Goal: Use online tool/utility: Use online tool/utility

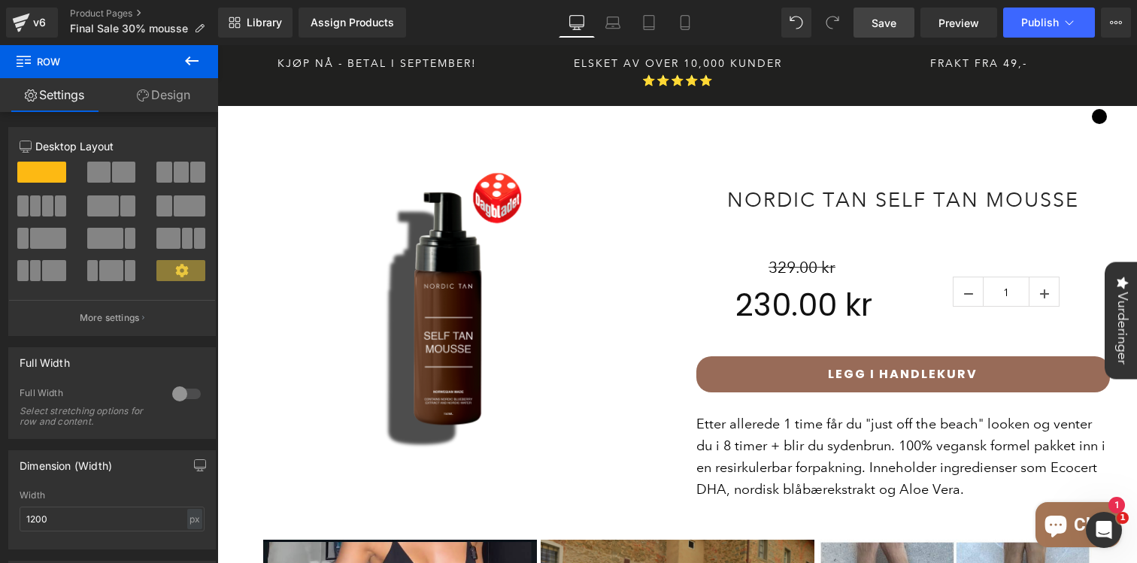
drag, startPoint x: 883, startPoint y: 29, endPoint x: 543, endPoint y: 511, distance: 589.8
click at [883, 29] on span "Save" at bounding box center [883, 23] width 25 height 16
click at [192, 58] on icon at bounding box center [192, 61] width 18 height 18
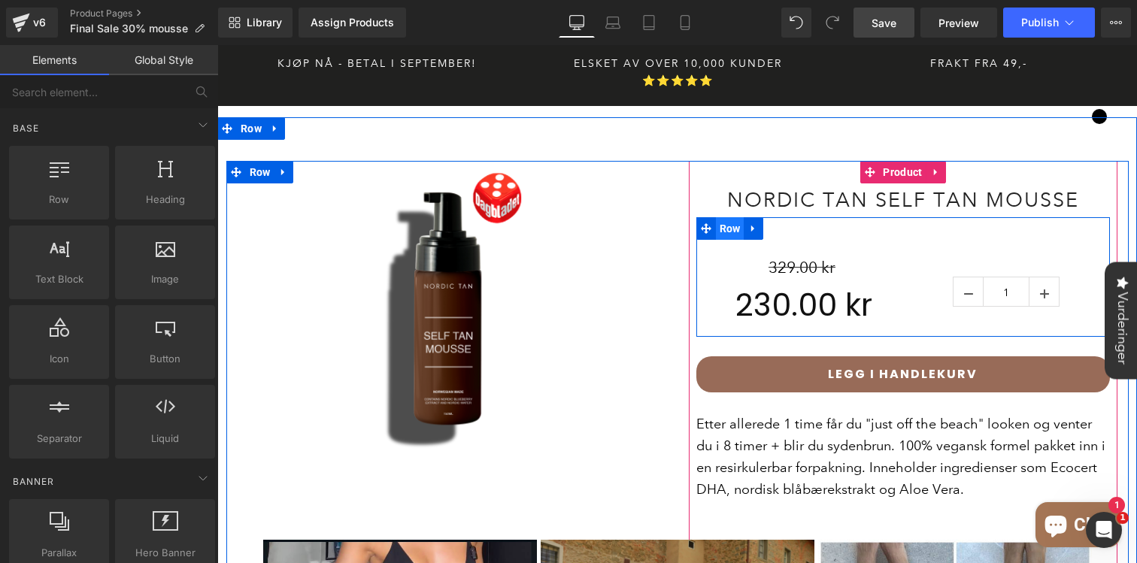
click at [726, 217] on span "Row" at bounding box center [730, 228] width 29 height 23
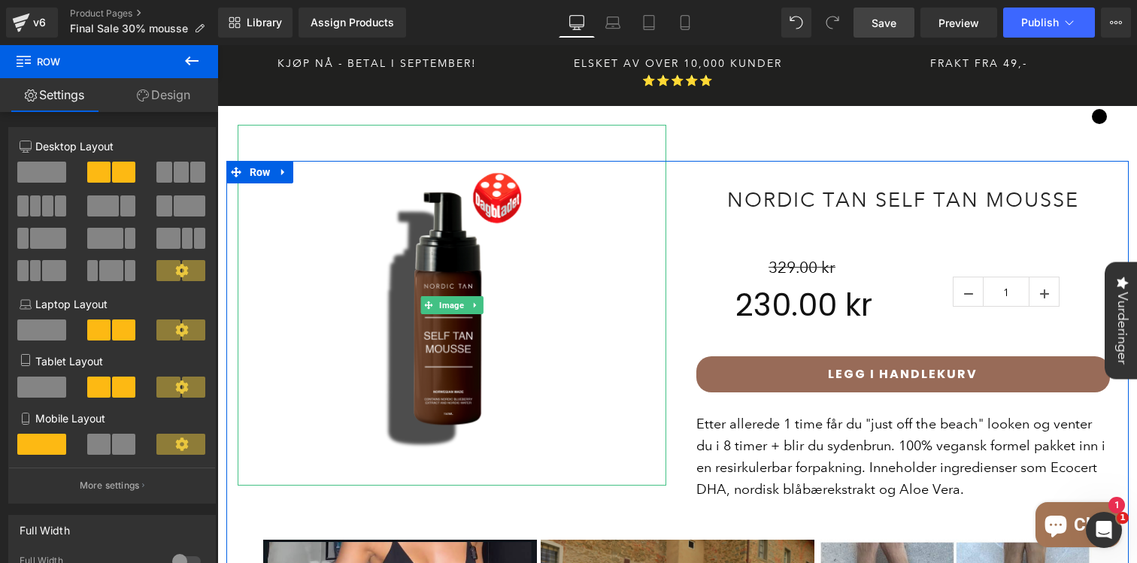
click at [178, 60] on button at bounding box center [191, 61] width 53 height 33
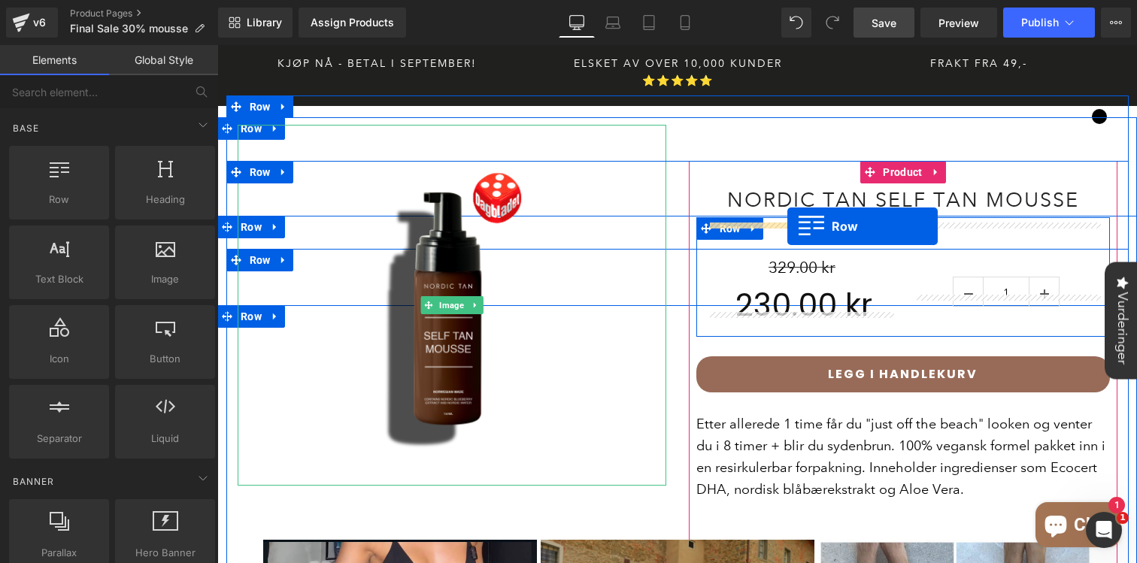
drag, startPoint x: 296, startPoint y: 256, endPoint x: 787, endPoint y: 226, distance: 491.9
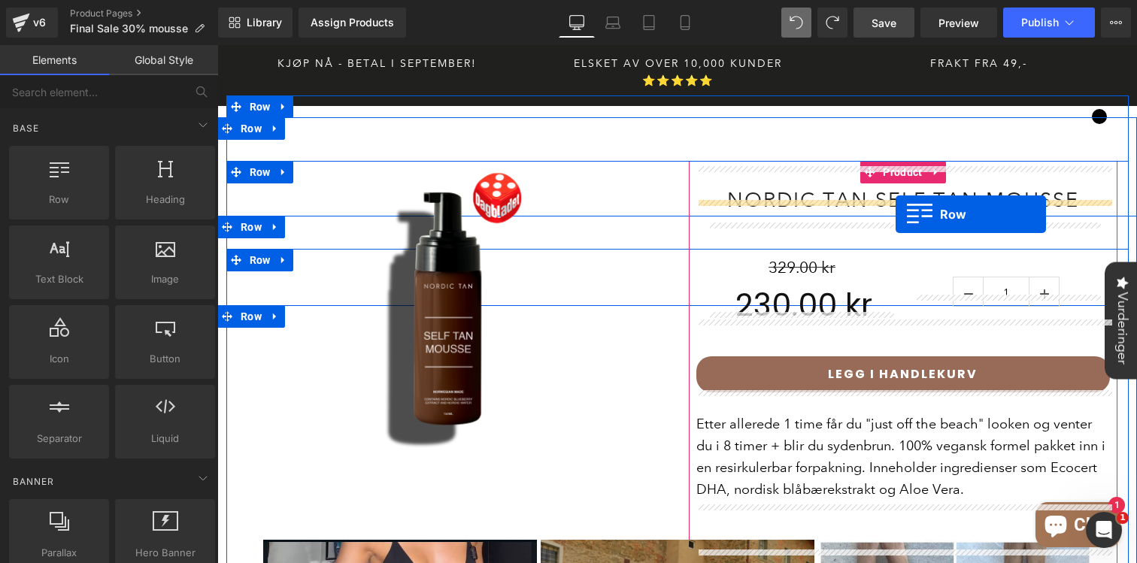
drag, startPoint x: 283, startPoint y: 235, endPoint x: 896, endPoint y: 214, distance: 612.4
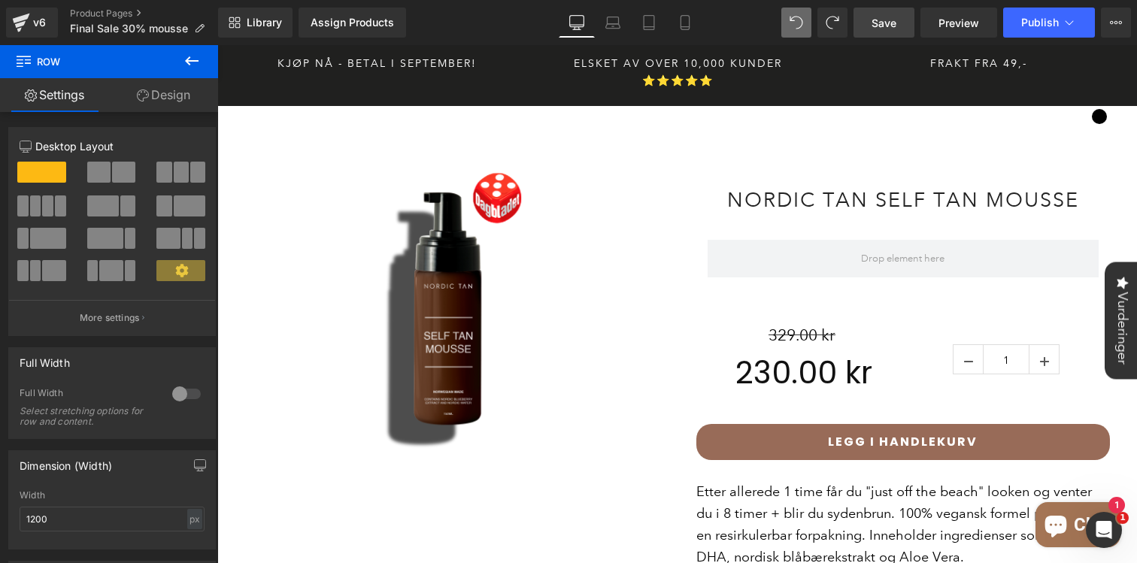
click at [185, 64] on icon at bounding box center [192, 61] width 18 height 18
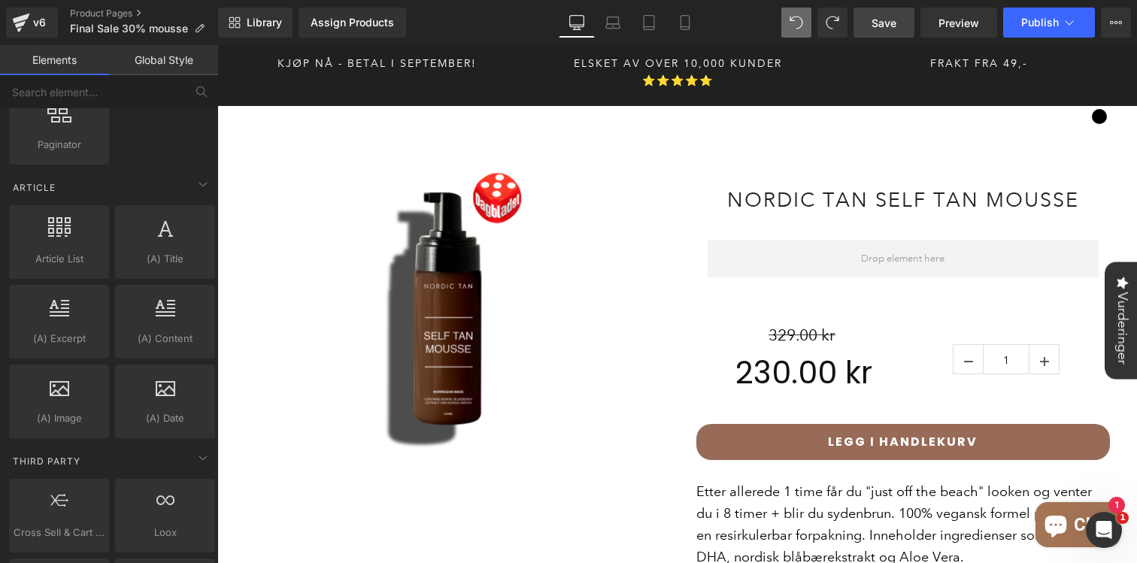
scroll to position [2942, 0]
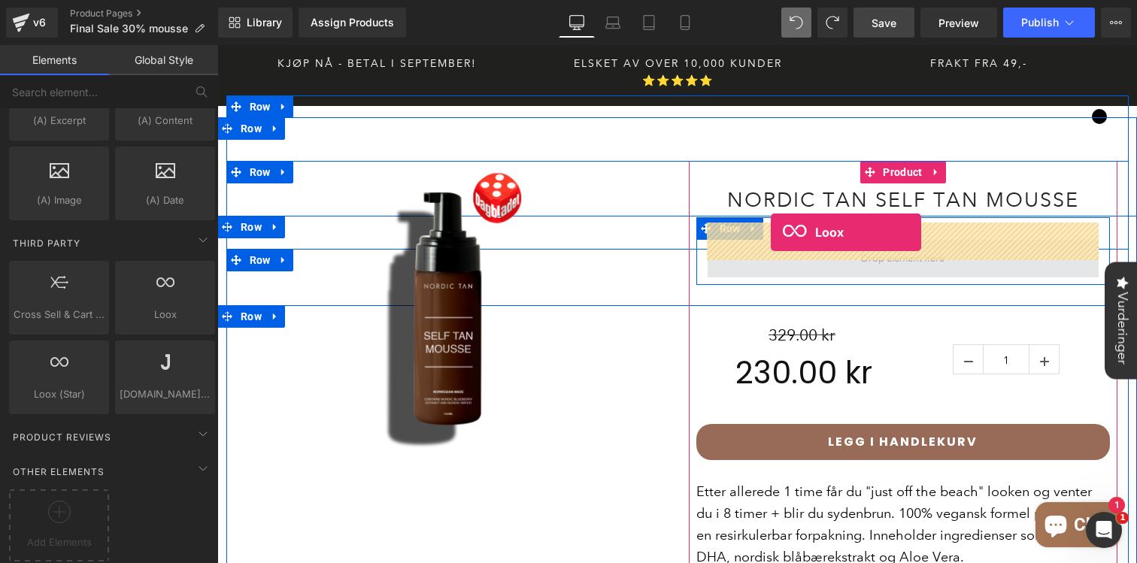
drag, startPoint x: 380, startPoint y: 332, endPoint x: 771, endPoint y: 232, distance: 404.3
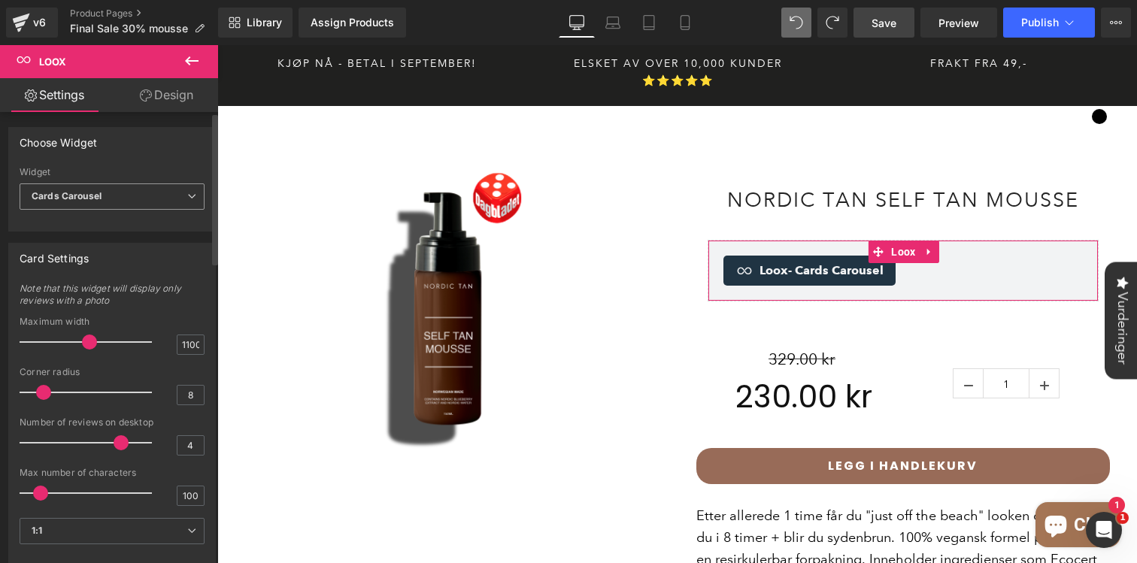
click at [128, 199] on span "Cards Carousel" at bounding box center [112, 196] width 185 height 26
click at [198, 152] on div "Choose Widget" at bounding box center [112, 142] width 206 height 29
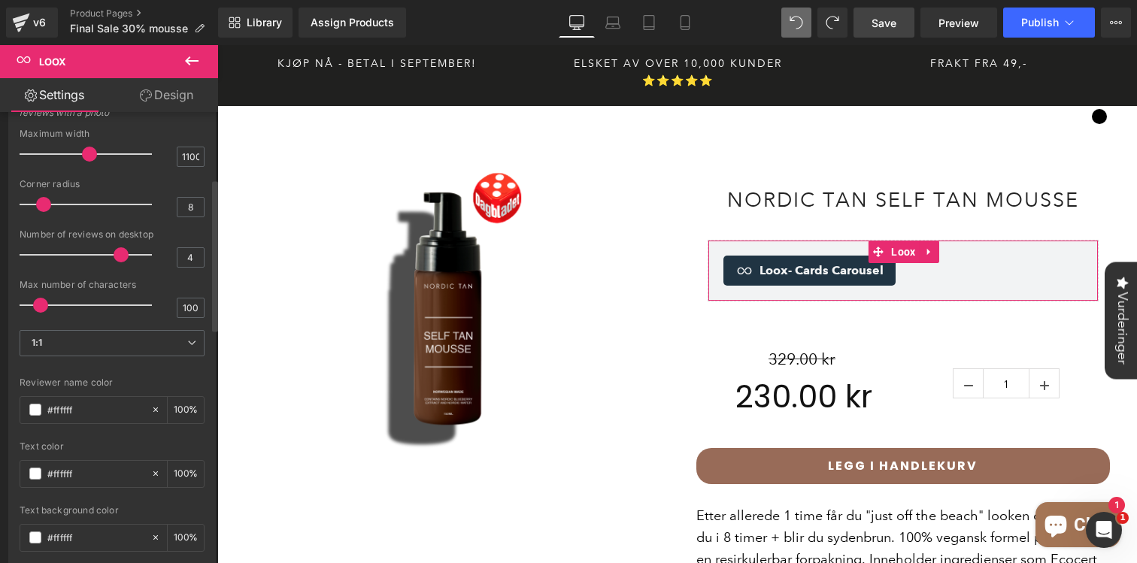
scroll to position [222, 0]
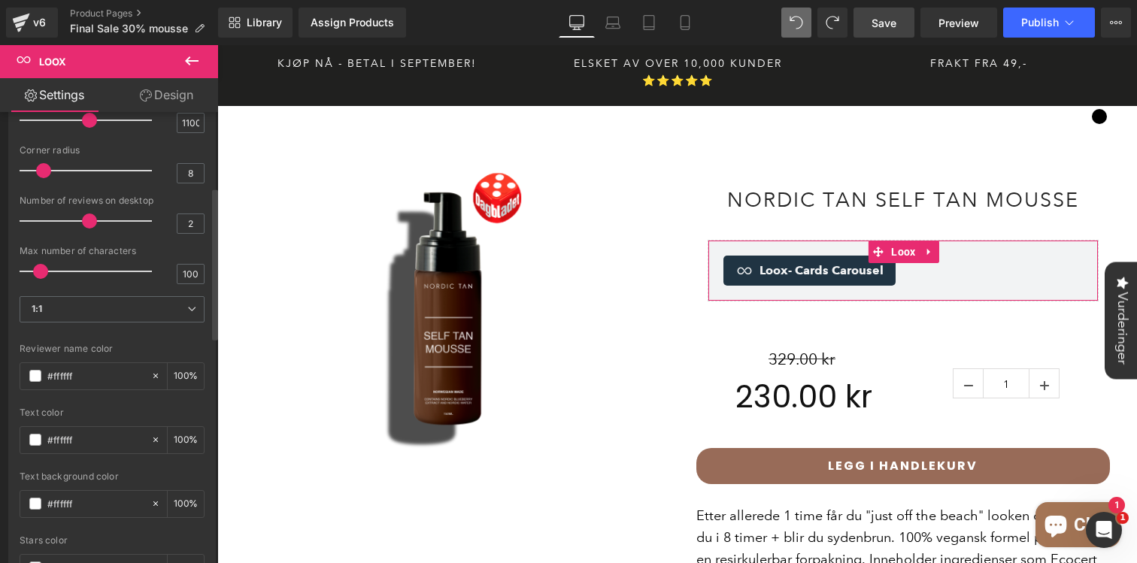
type input "1"
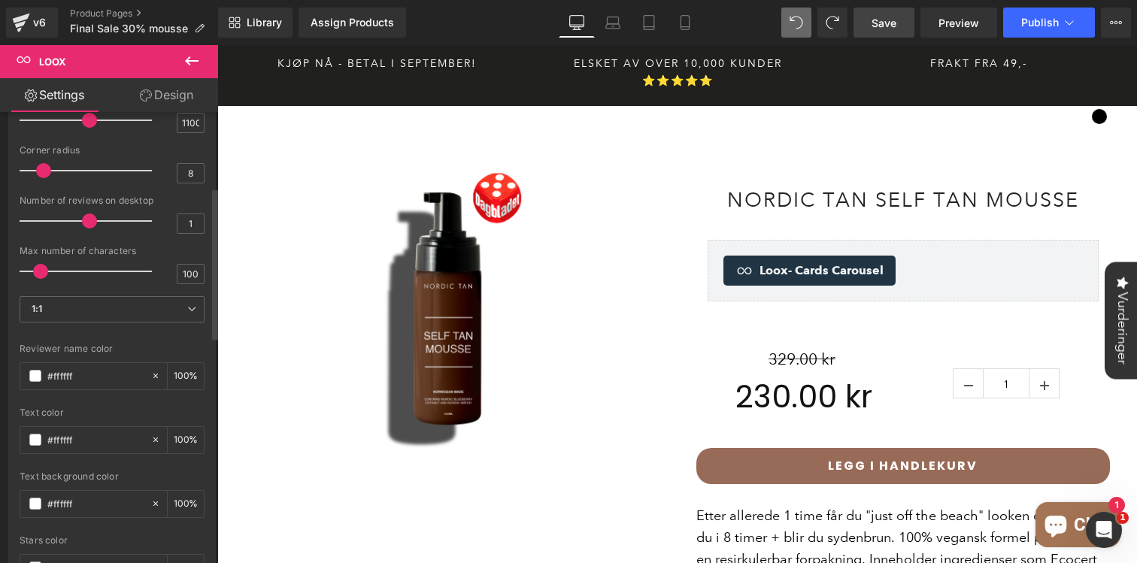
drag, startPoint x: 89, startPoint y: 224, endPoint x: 0, endPoint y: 230, distance: 89.7
click at [0, 230] on div "Card Settings Note that this widget will display only reviews with a photo 1100…" at bounding box center [112, 466] width 225 height 912
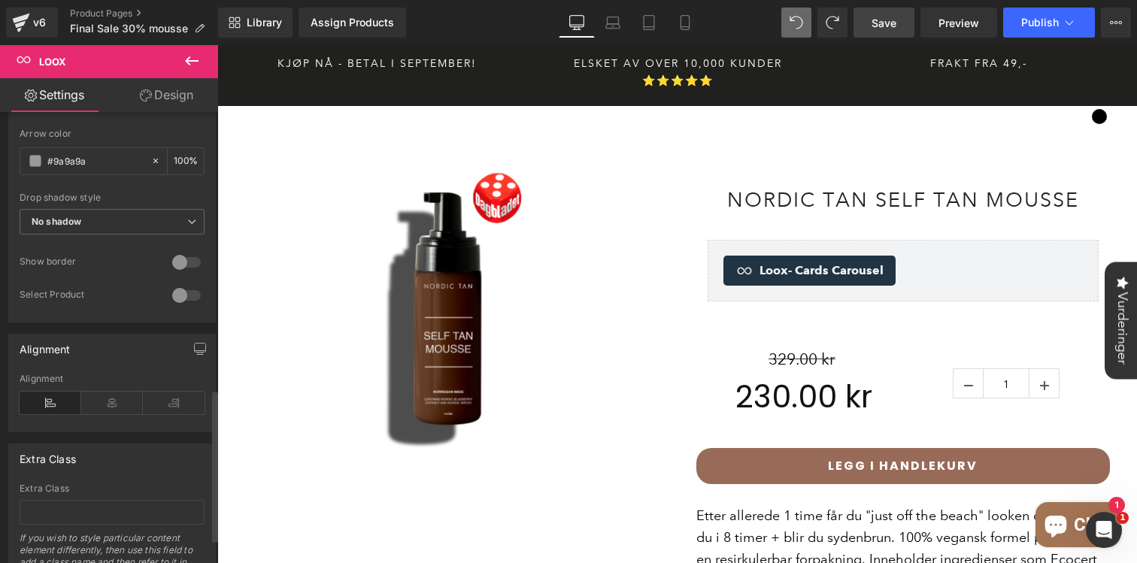
scroll to position [891, 0]
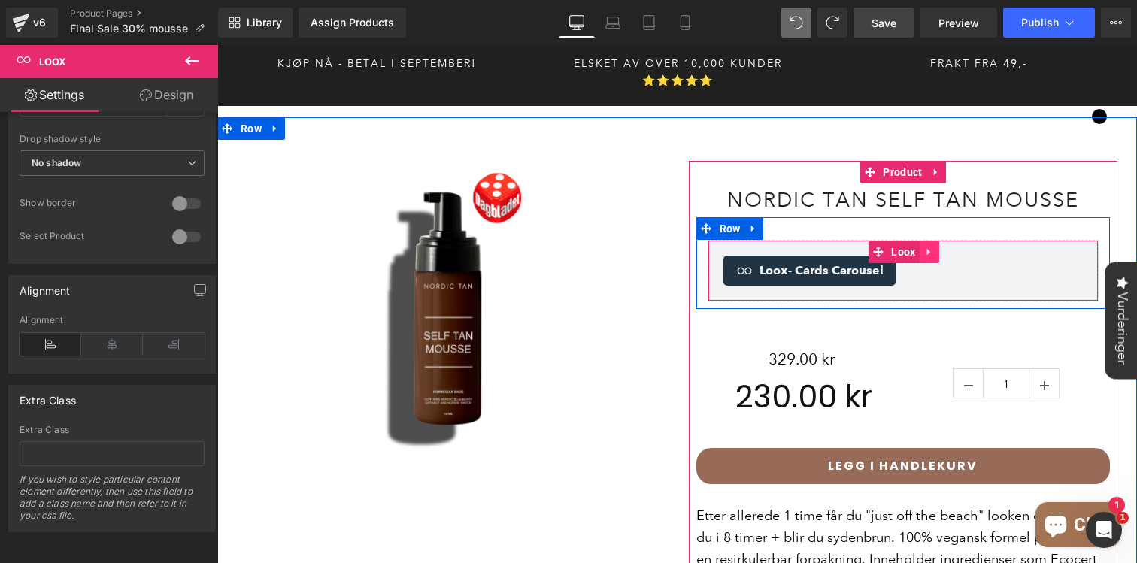
click at [931, 241] on link at bounding box center [930, 252] width 20 height 23
click at [938, 247] on icon at bounding box center [939, 252] width 11 height 11
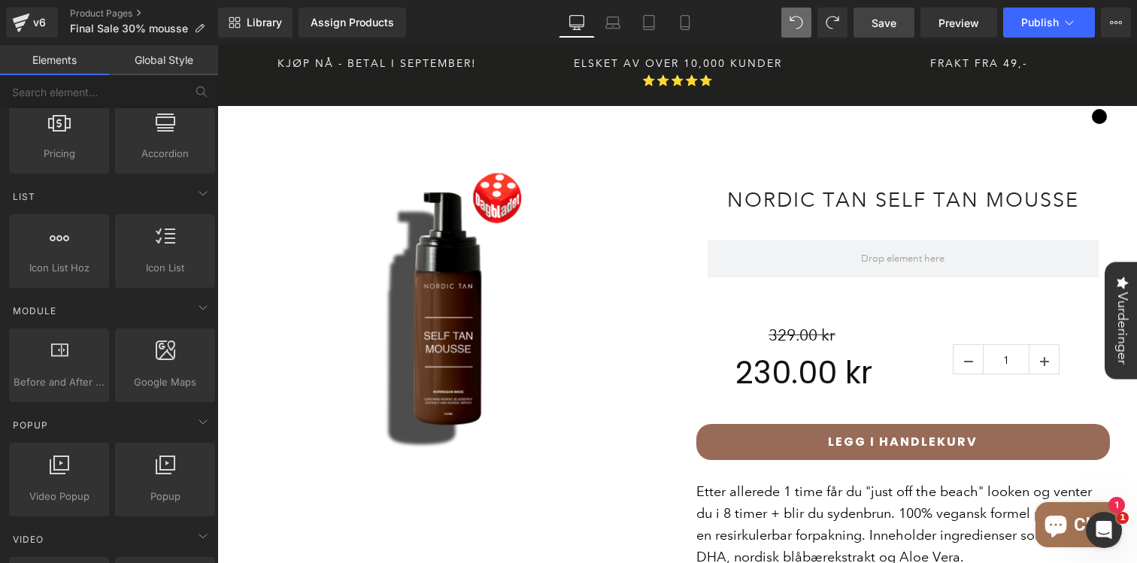
scroll to position [617, 0]
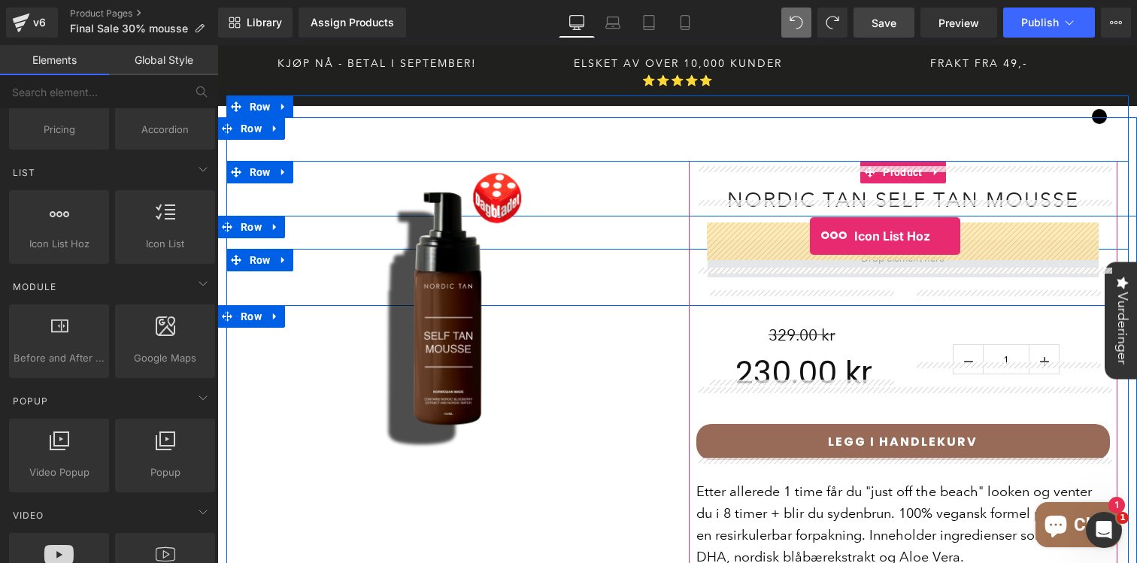
drag, startPoint x: 295, startPoint y: 296, endPoint x: 810, endPoint y: 236, distance: 518.6
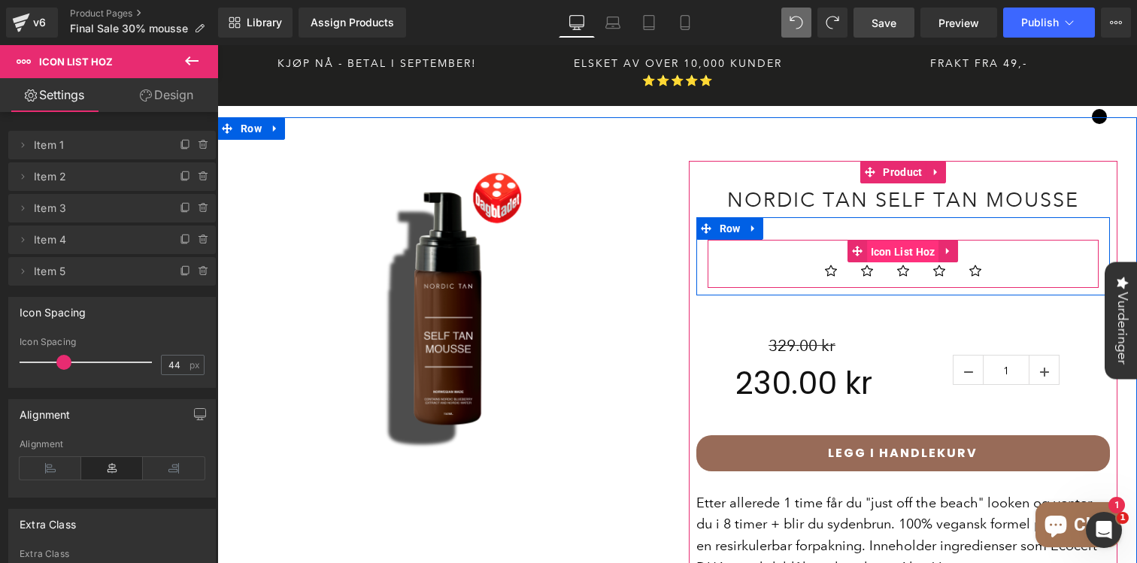
click at [892, 241] on span "Icon List Hoz" at bounding box center [903, 252] width 72 height 23
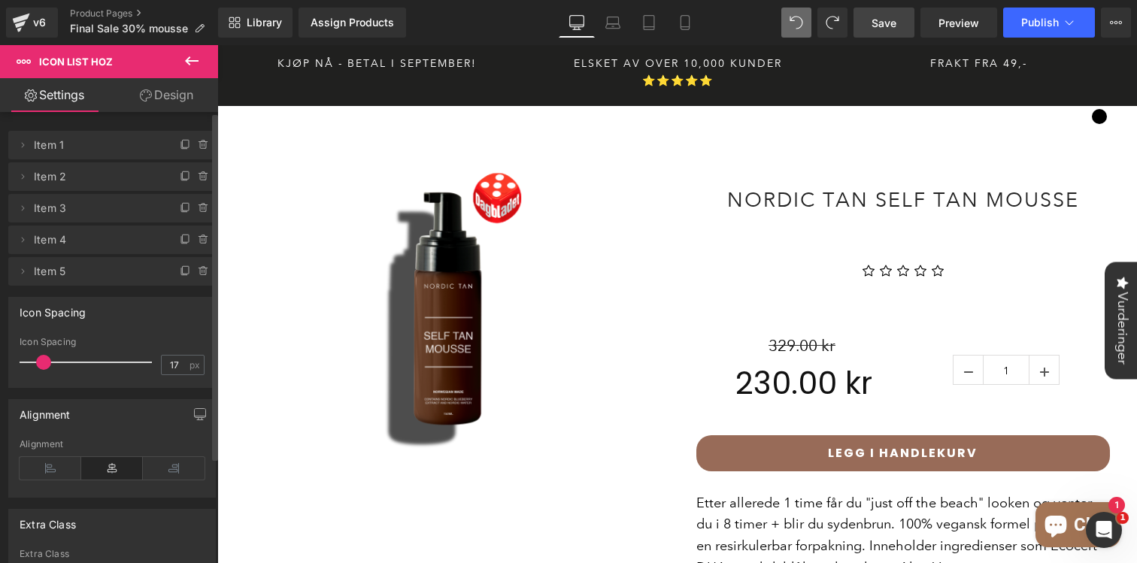
type input "16"
drag, startPoint x: 56, startPoint y: 360, endPoint x: 34, endPoint y: 359, distance: 22.6
click at [34, 360] on span at bounding box center [40, 362] width 15 height 15
click at [62, 466] on icon at bounding box center [51, 468] width 62 height 23
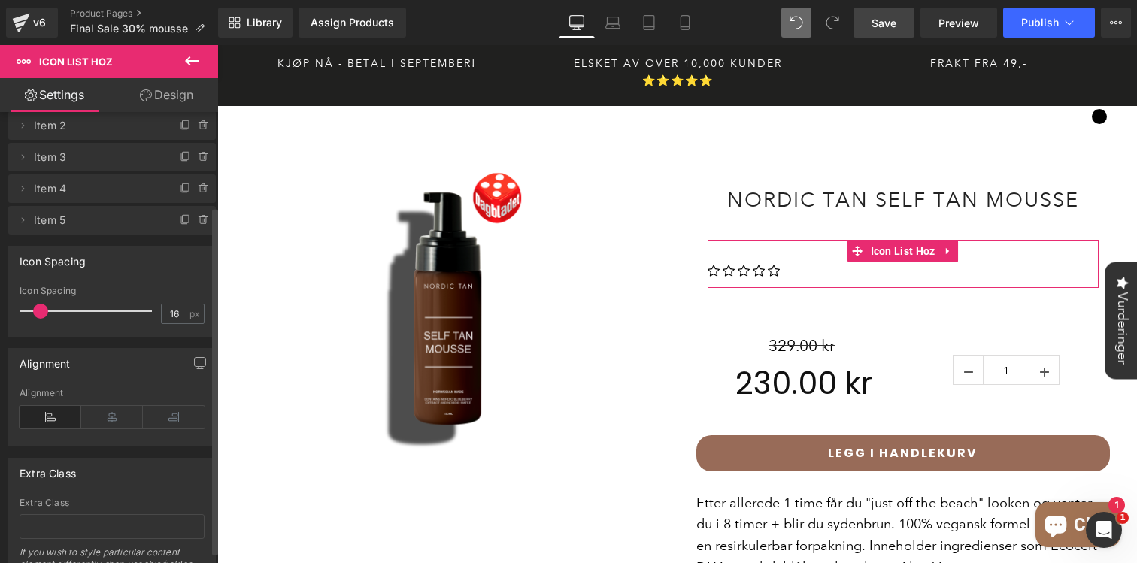
scroll to position [135, 0]
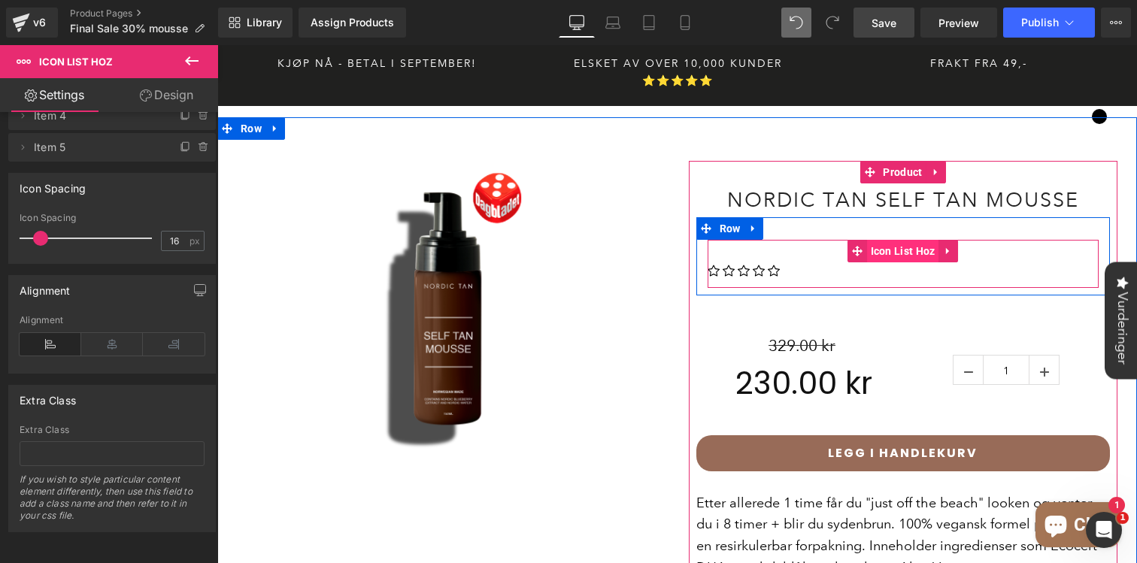
click at [896, 240] on span "Icon List Hoz" at bounding box center [903, 251] width 72 height 23
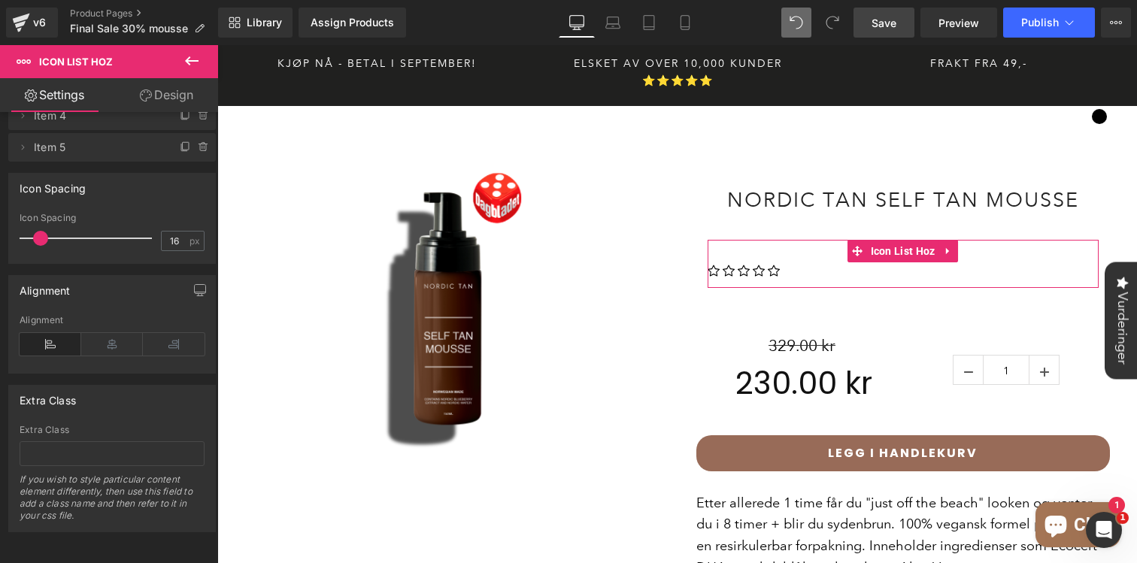
click at [177, 95] on link "Design" at bounding box center [166, 95] width 109 height 34
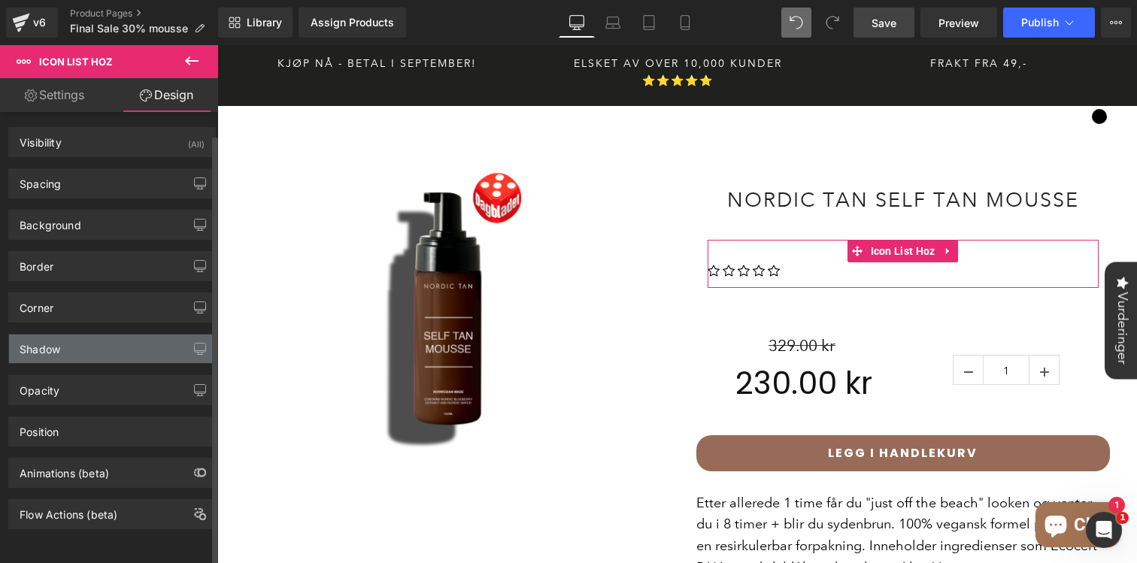
scroll to position [0, 0]
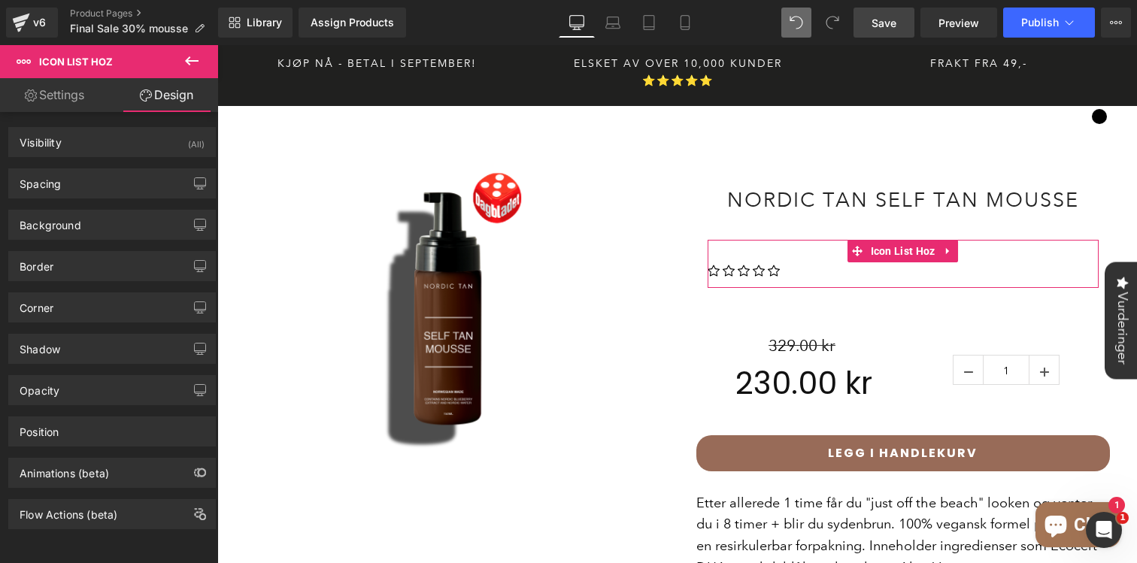
click at [58, 99] on link "Settings" at bounding box center [54, 95] width 109 height 34
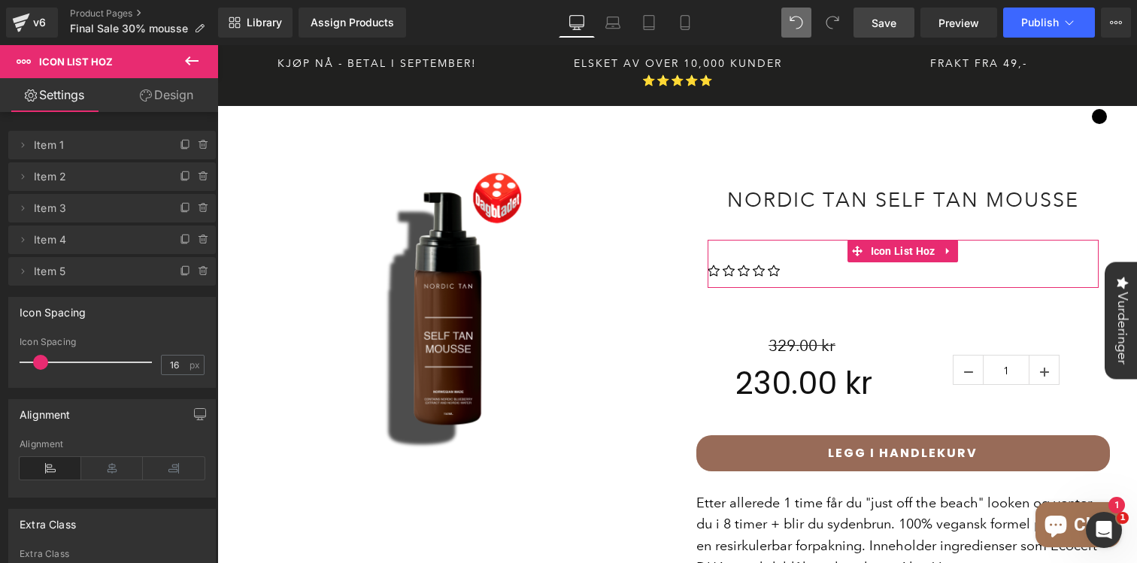
click at [166, 95] on link "Design" at bounding box center [166, 95] width 109 height 34
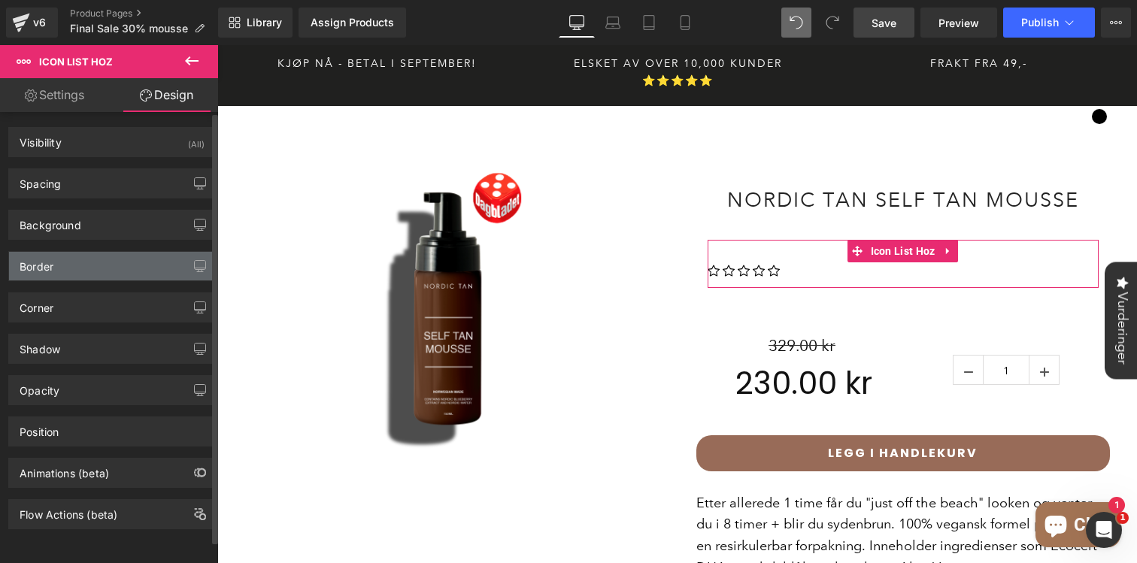
click at [69, 271] on div "Border" at bounding box center [112, 266] width 206 height 29
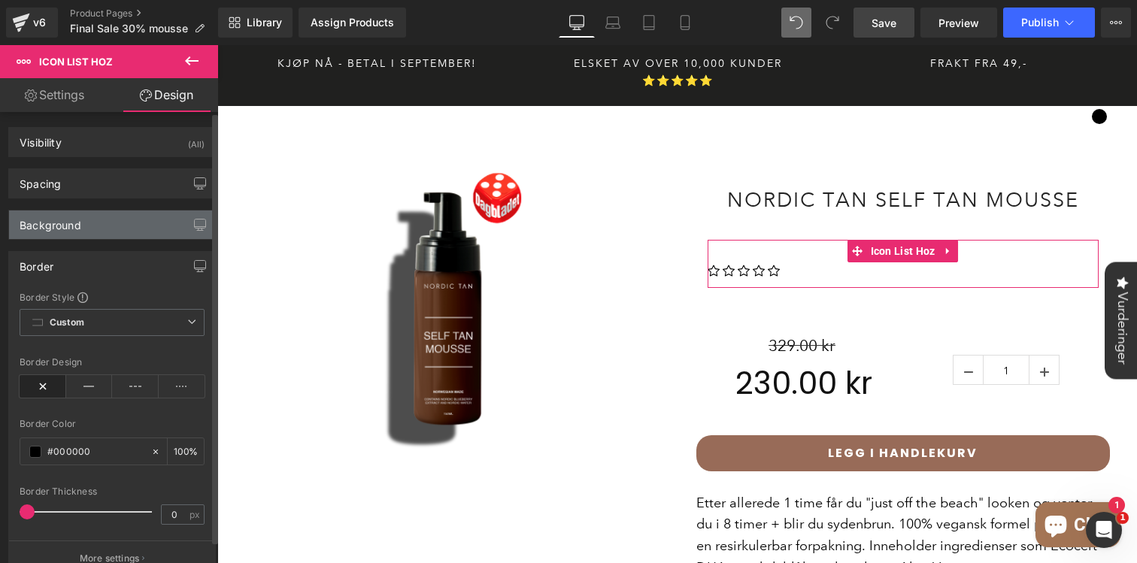
click at [77, 218] on div "Background" at bounding box center [51, 221] width 62 height 21
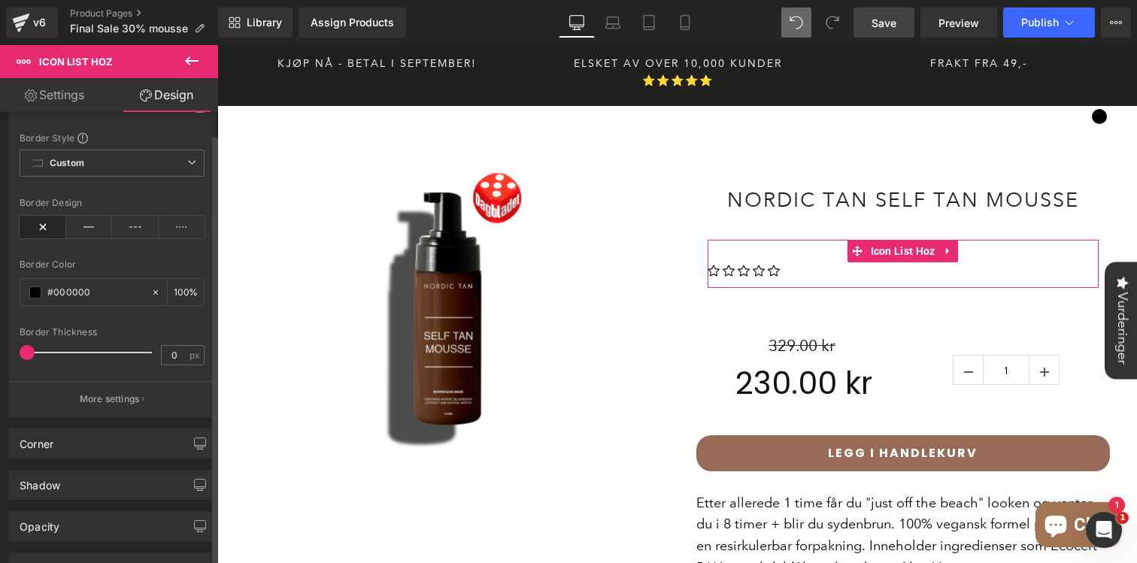
scroll to position [338, 0]
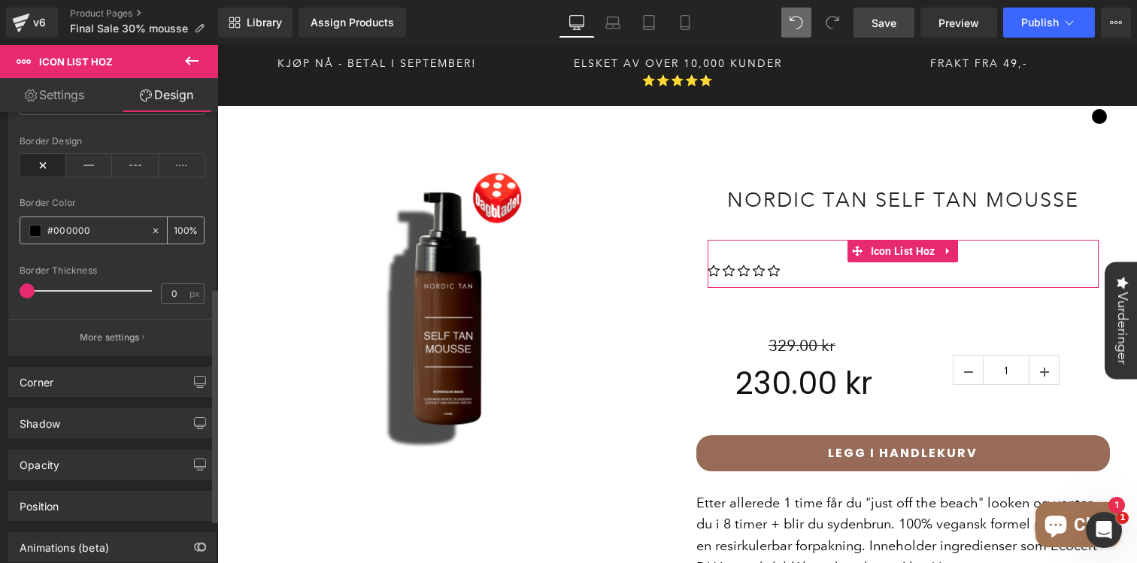
click at [32, 233] on span at bounding box center [35, 231] width 12 height 12
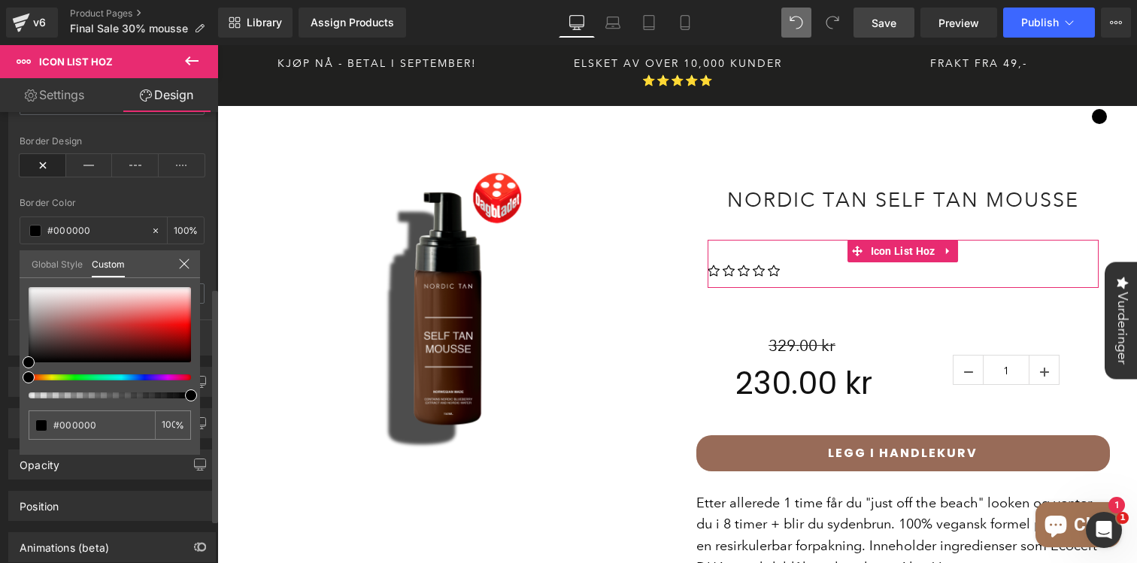
click at [114, 377] on div at bounding box center [104, 377] width 162 height 6
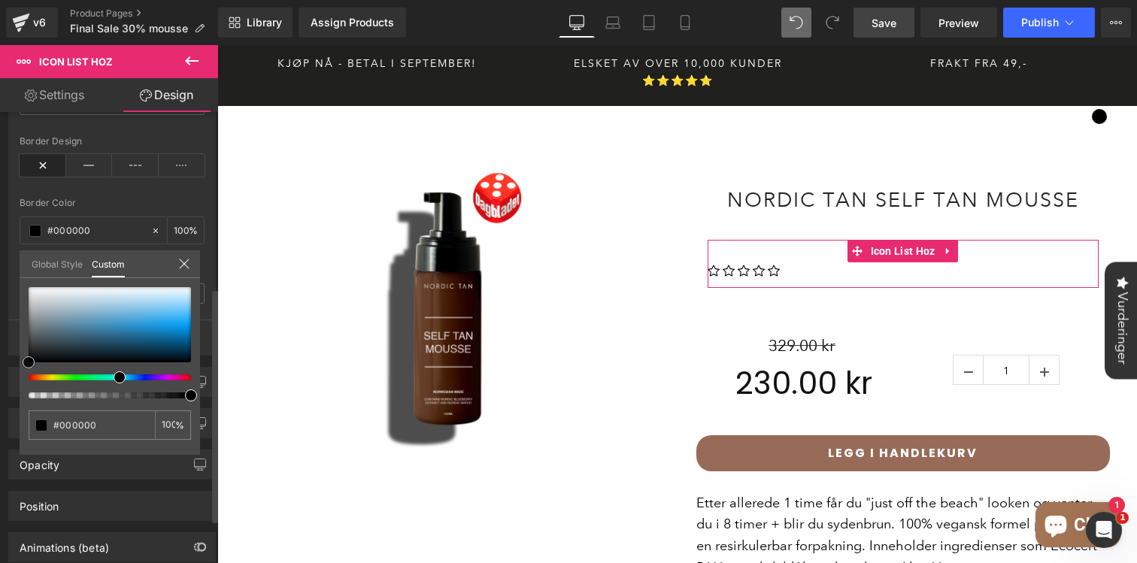
type input "#161616"
type input "#425660"
type input "#6096b2"
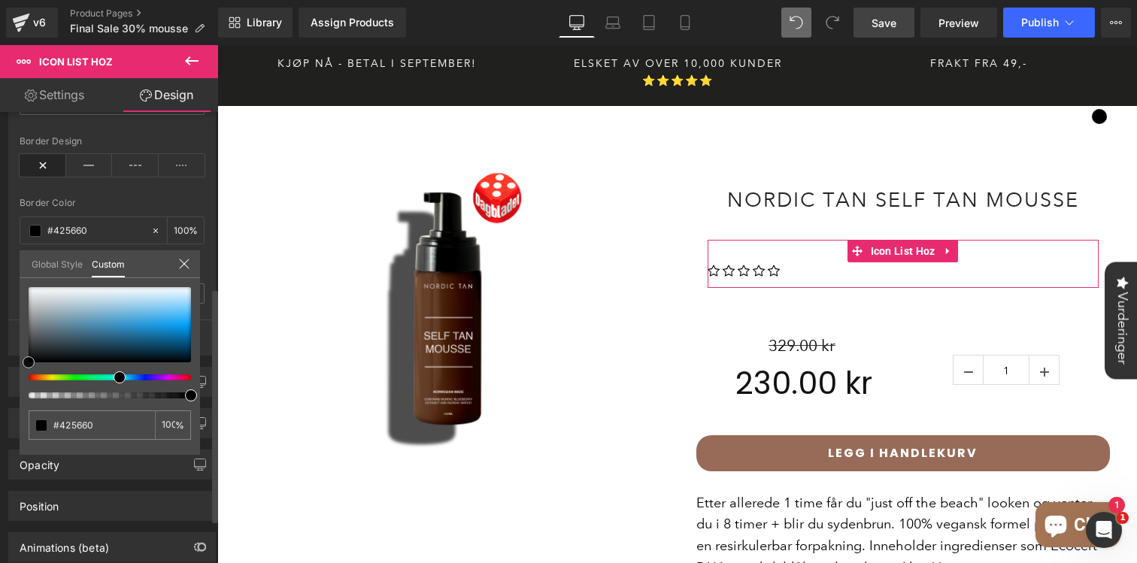
type input "#6096b2"
type input "#81b8d4"
type input "#90c4de"
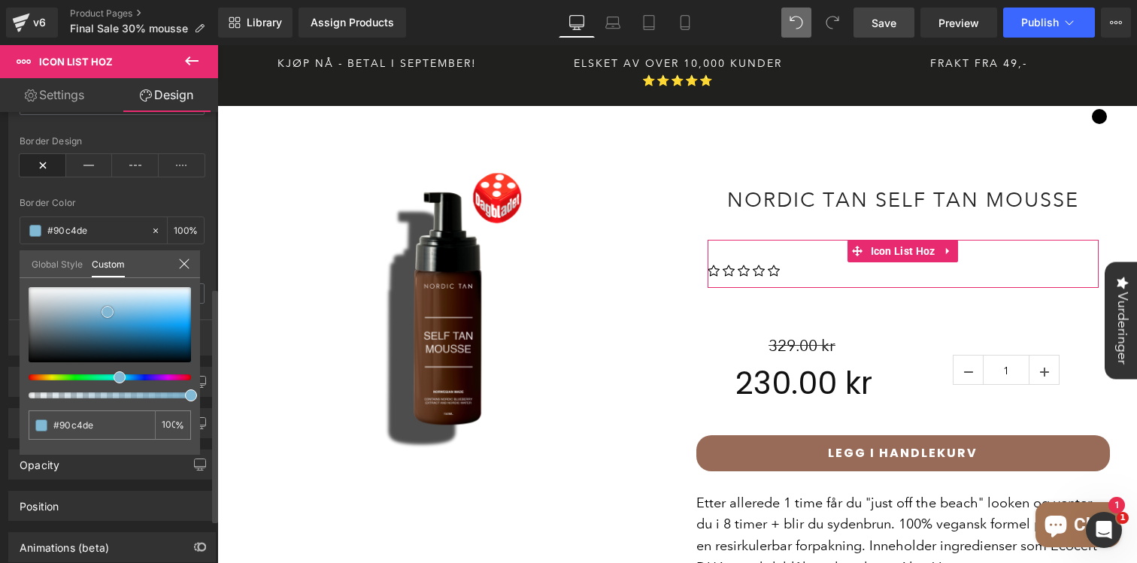
type input "#96c9e3"
type input "#98cbe5"
type input "#98cce6"
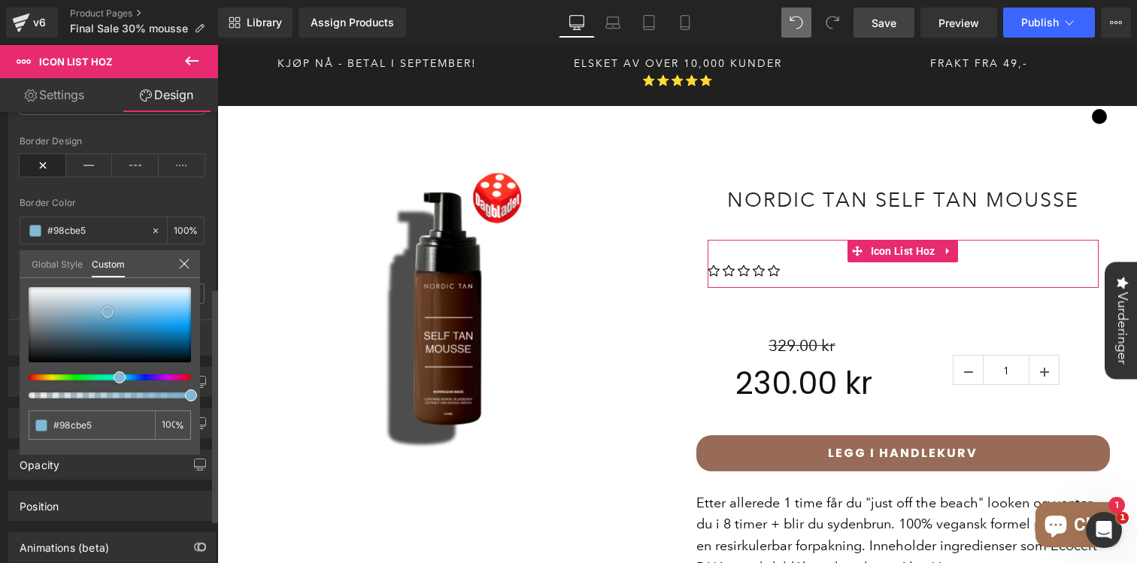
type input "#98cce6"
drag, startPoint x: 29, startPoint y: 356, endPoint x: 129, endPoint y: 307, distance: 111.3
click at [129, 307] on div at bounding box center [110, 324] width 162 height 75
type input "#94cae5"
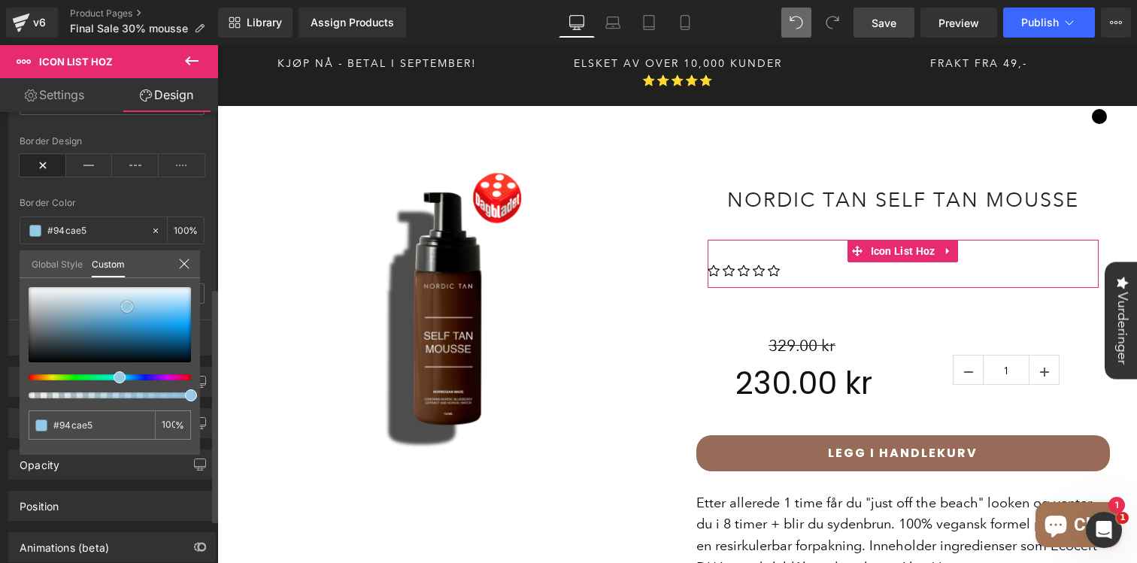
type input "#94c9e4"
type input "#96c9e3"
type input "#92c7e2"
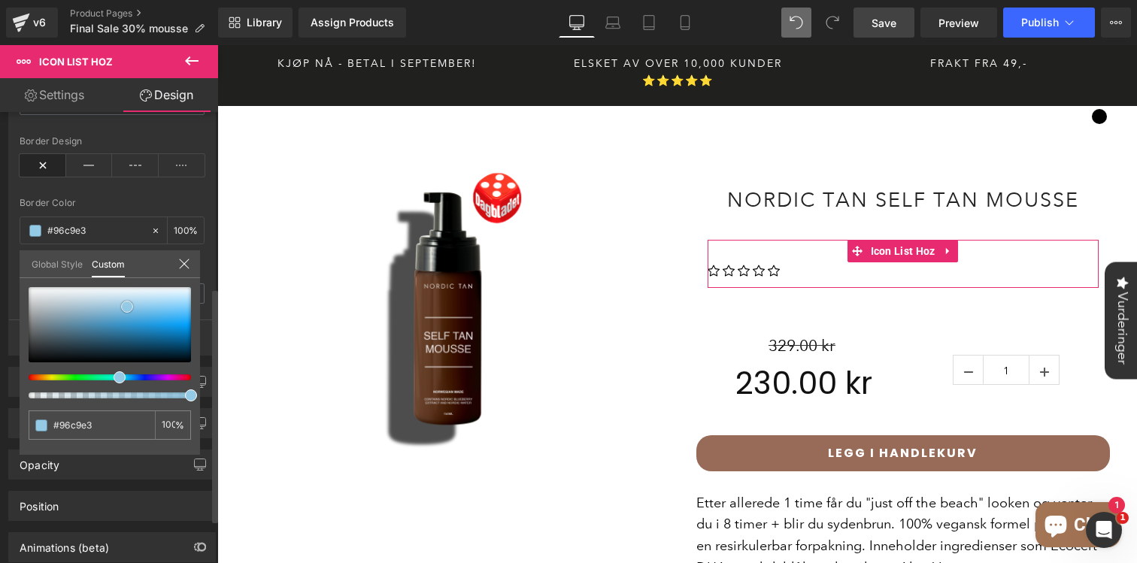
type input "#92c7e2"
type input "#8ec5e0"
type input "#8ac3df"
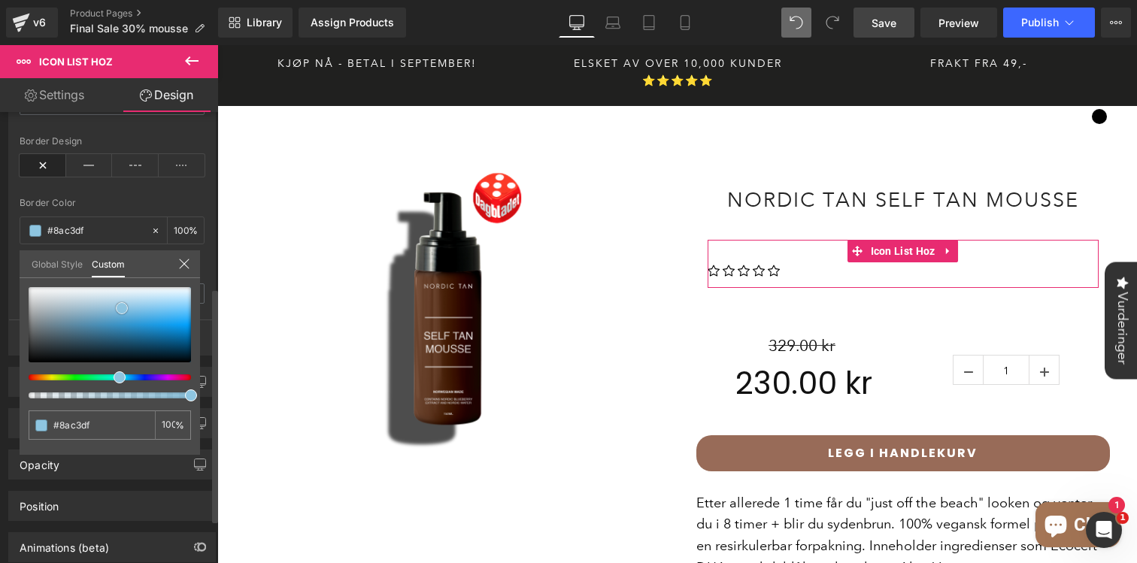
type input "#86c1de"
type input "#87c0dd"
type input "#83bedc"
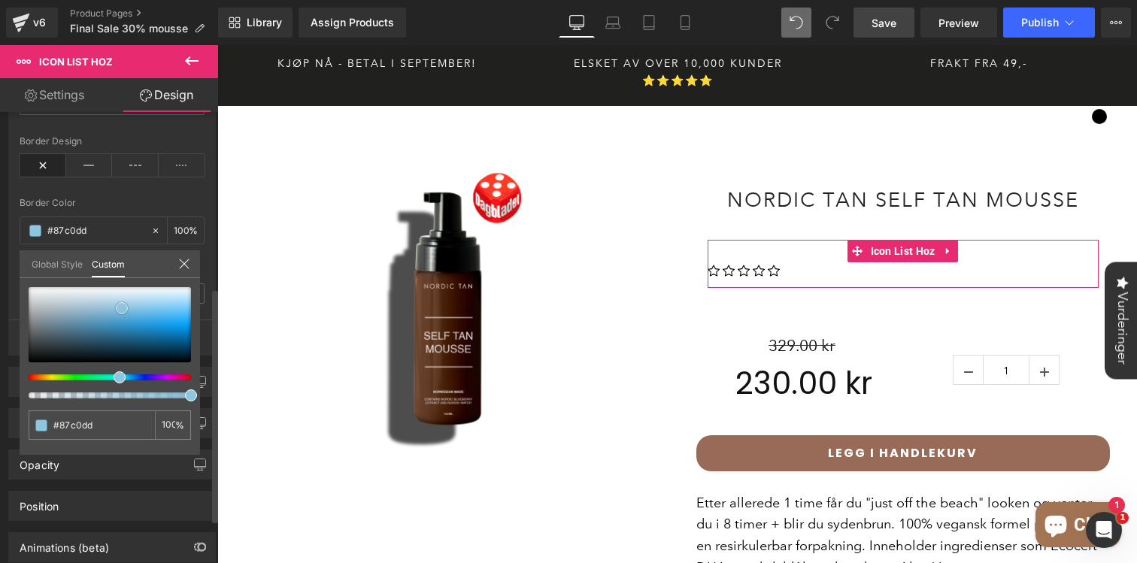
type input "#83bedc"
drag, startPoint x: 129, startPoint y: 307, endPoint x: 119, endPoint y: 311, distance: 10.5
click at [120, 311] on span at bounding box center [120, 311] width 12 height 12
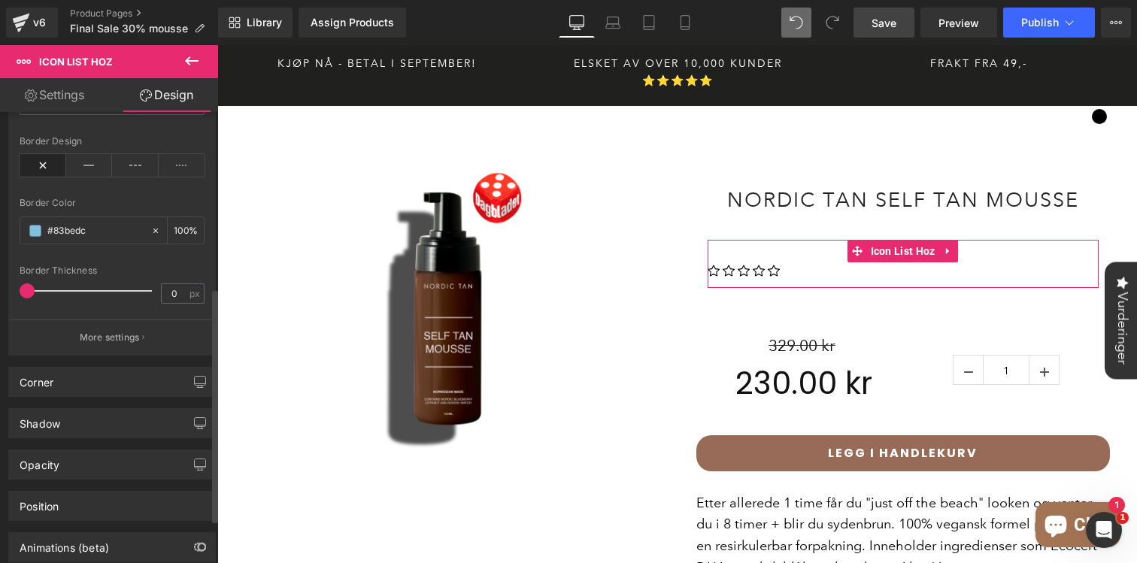
click at [63, 233] on input "#83bedc" at bounding box center [95, 231] width 96 height 17
